Goal: Complete application form: Complete application form

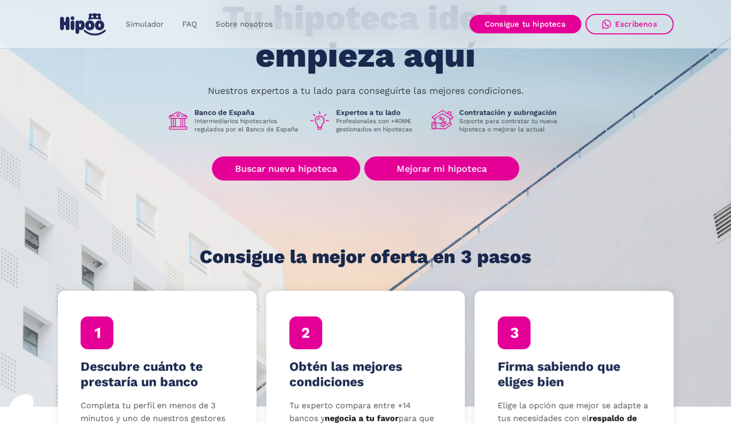
scroll to position [96, 0]
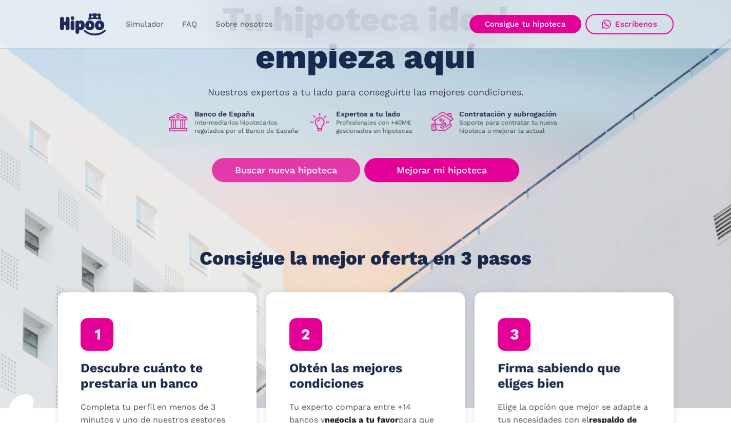
click at [275, 174] on link "Buscar nueva hipoteca" at bounding box center [286, 170] width 148 height 24
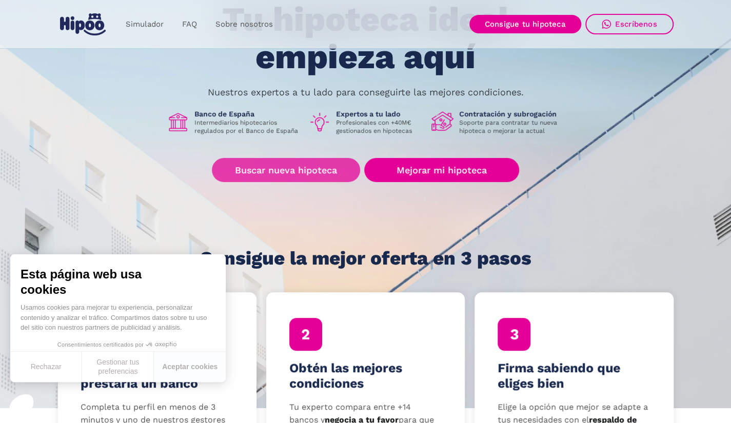
click at [259, 169] on link "Buscar nueva hipoteca" at bounding box center [286, 170] width 148 height 24
